Goal: Find contact information: Find contact information

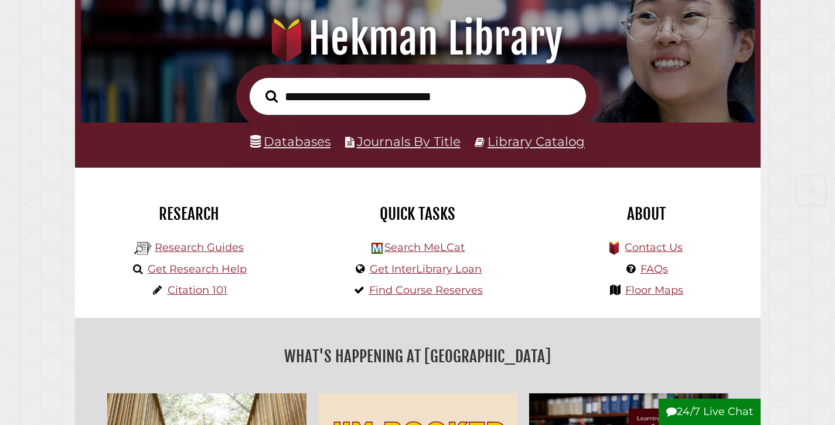
scroll to position [172, 0]
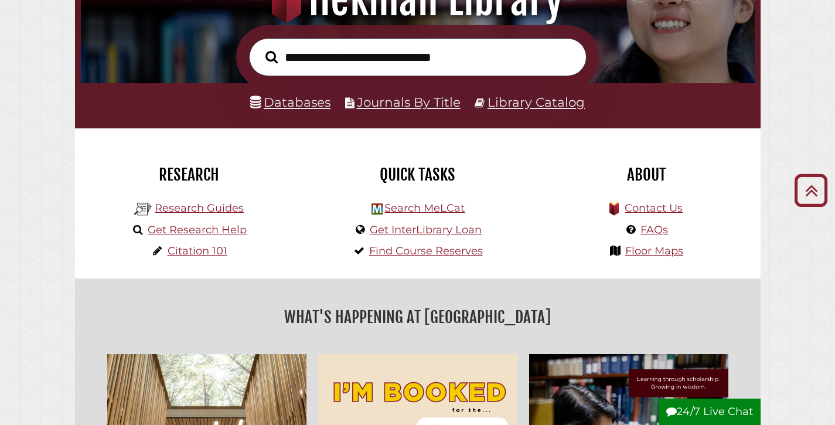
click at [403, 68] on input "text" at bounding box center [418, 57] width 338 height 38
type input "*****"
click at [260, 47] on button "Search" at bounding box center [272, 56] width 24 height 19
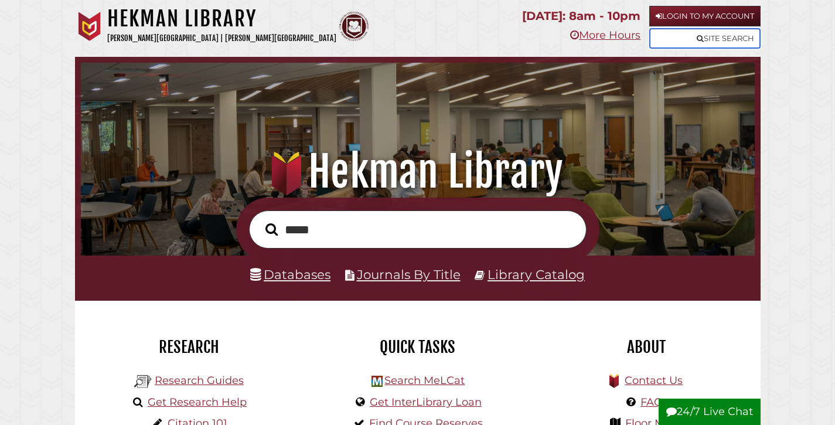
click at [707, 38] on link "Site Search" at bounding box center [704, 38] width 111 height 21
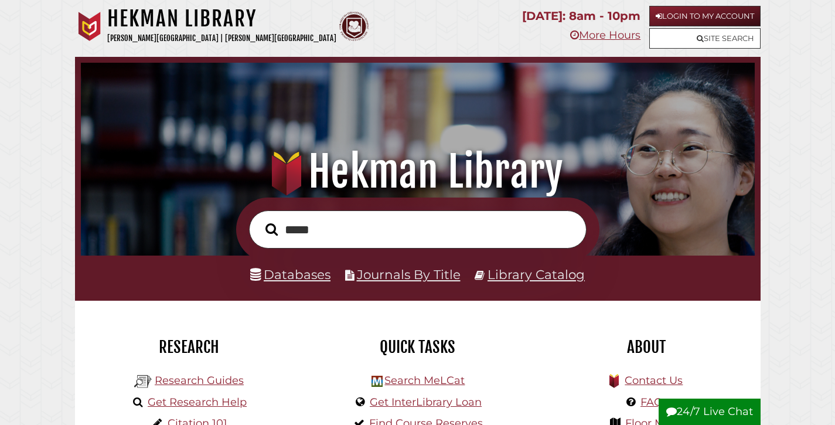
scroll to position [223, 668]
click at [644, 377] on link "Contact Us" at bounding box center [654, 380] width 58 height 13
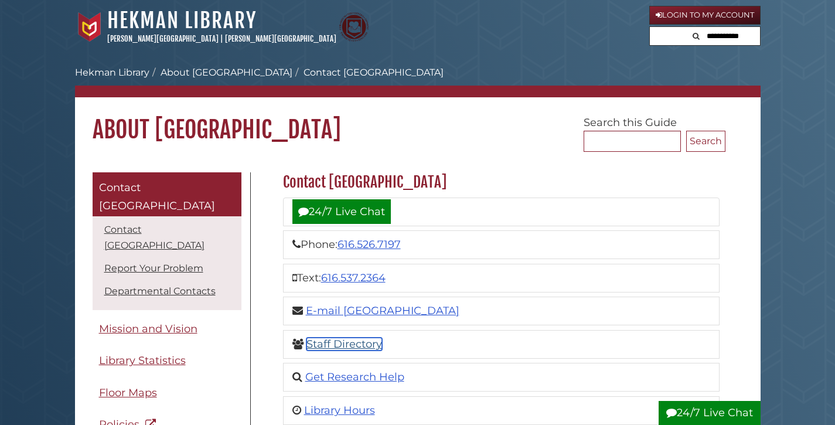
click at [329, 341] on link "Staff Directory" at bounding box center [345, 344] width 76 height 13
